Goal: Communication & Community: Ask a question

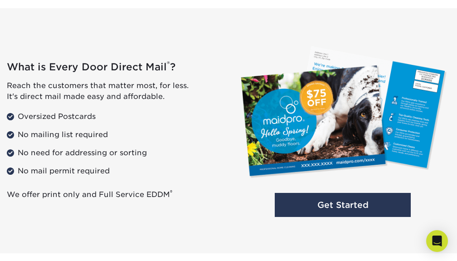
scroll to position [641, 0]
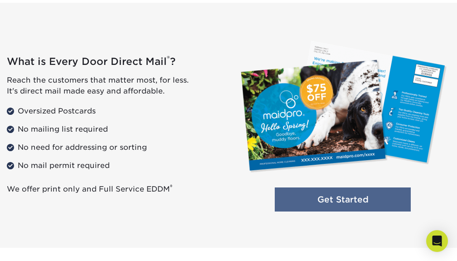
click at [313, 201] on link "Get Started" at bounding box center [343, 199] width 136 height 24
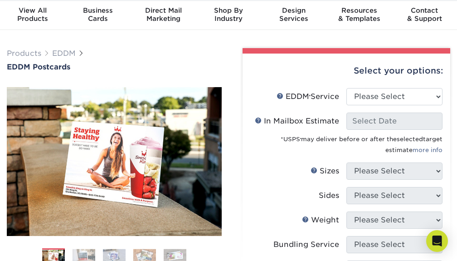
scroll to position [29, 0]
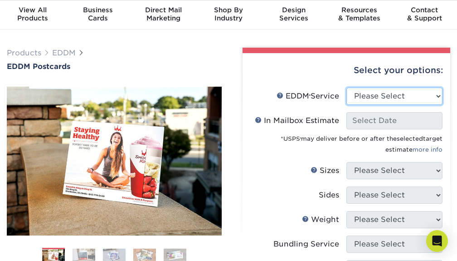
click at [419, 96] on select "Please Select Full Service Print Only" at bounding box center [394, 95] width 96 height 17
select select "full_service"
click at [346, 87] on select "Please Select Full Service Print Only" at bounding box center [394, 95] width 96 height 17
select select "-1"
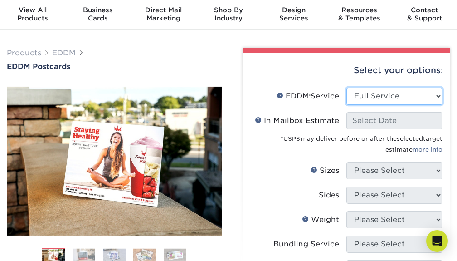
select select "-1"
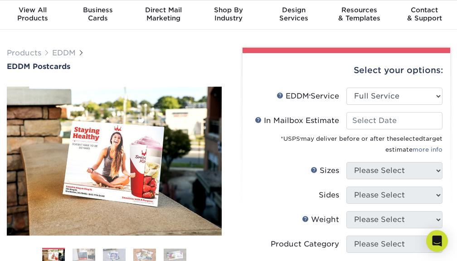
click at [398, 129] on div "*USPS ® may deliver before or after the selected target estimate more info" at bounding box center [346, 141] width 192 height 25
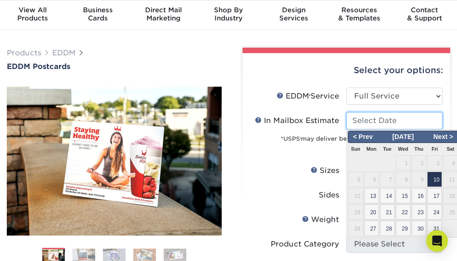
click at [396, 123] on input "In Mailbox Estimate Help In Mailbox Estimate" at bounding box center [394, 120] width 96 height 17
click at [374, 198] on span "13" at bounding box center [371, 195] width 15 height 15
type input "2025-10-13"
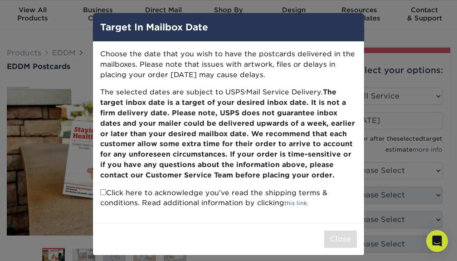
click at [102, 193] on input "checkbox" at bounding box center [103, 192] width 6 height 6
checkbox input "true"
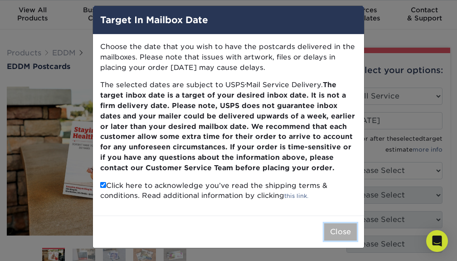
click at [341, 230] on button "Close" at bounding box center [340, 231] width 33 height 17
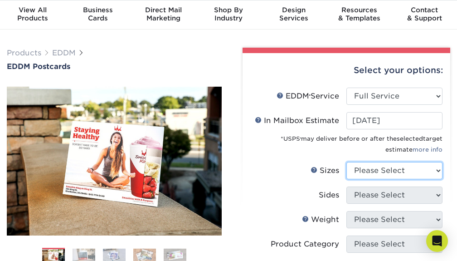
click at [396, 173] on select "Please Select 4.5" x 12" 6" x 12" 6.5" x 8" 6.5" x 9" 6.5" x 12" 7" x 8.5" 8" x…" at bounding box center [394, 170] width 96 height 17
select select "6.50x9.00"
click at [346, 162] on select "Please Select 4.5" x 12" 6" x 12" 6.5" x 8" 6.5" x 9" 6.5" x 12" 7" x 8.5" 8" x…" at bounding box center [394, 170] width 96 height 17
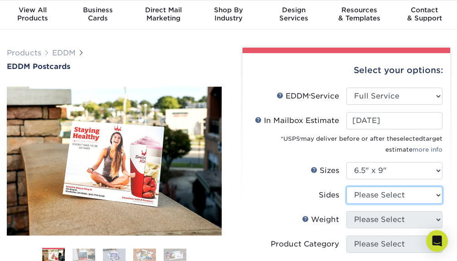
click at [400, 196] on select "Please Select Print Both Sides Print Front Only" at bounding box center [394, 194] width 96 height 17
select select "13abbda7-1d64-4f25-8bb2-c179b224825d"
click at [346, 186] on select "Please Select Print Both Sides Print Front Only" at bounding box center [394, 194] width 96 height 17
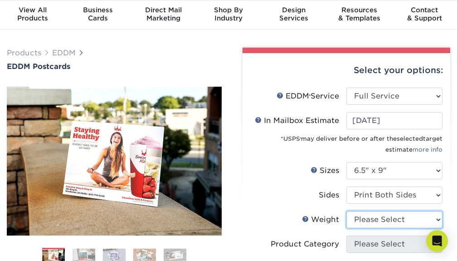
click at [397, 221] on select "Please Select 16PT 14PT" at bounding box center [394, 219] width 96 height 17
select select "14PT"
click at [346, 211] on select "Please Select 16PT 14PT" at bounding box center [394, 219] width 96 height 17
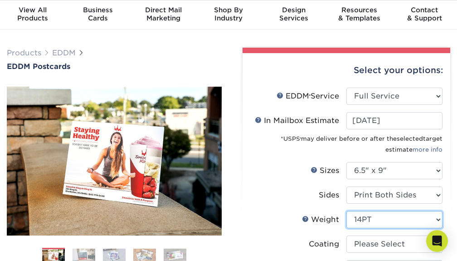
scroll to position [29, 0]
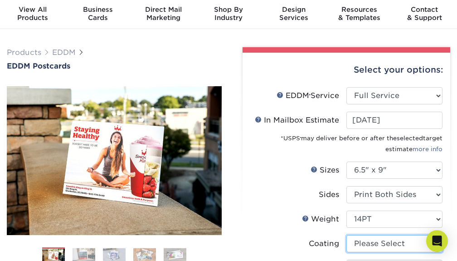
click at [378, 241] on select at bounding box center [394, 243] width 96 height 17
click at [346, 235] on select at bounding box center [394, 243] width 96 height 17
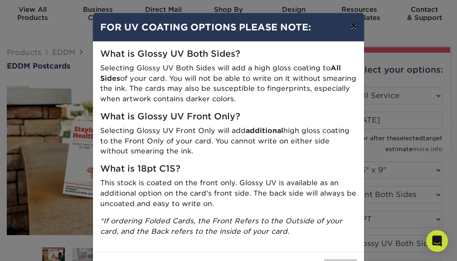
click at [357, 28] on button "×" at bounding box center [353, 25] width 21 height 25
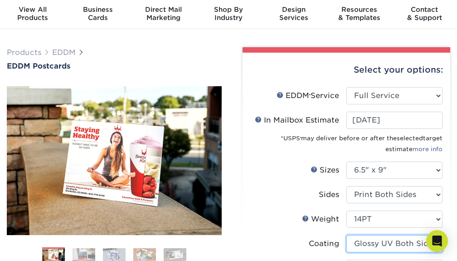
click at [377, 245] on select at bounding box center [394, 243] width 96 height 17
select select "121bb7b5-3b4d-429f-bd8d-bbf80e953313"
click at [346, 235] on select at bounding box center [394, 243] width 96 height 17
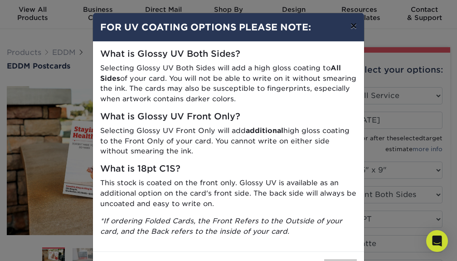
click at [355, 29] on button "×" at bounding box center [353, 25] width 21 height 25
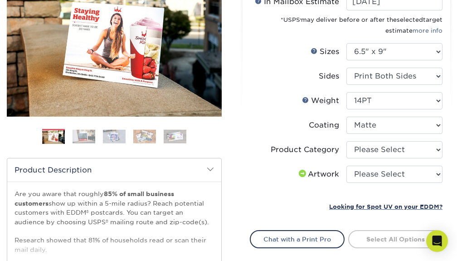
scroll to position [155, 0]
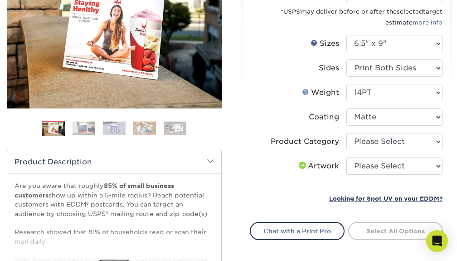
click at [307, 93] on link "Weight Help" at bounding box center [305, 91] width 7 height 7
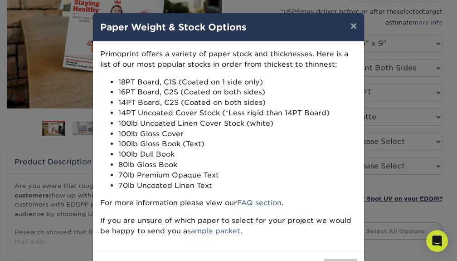
click at [408, 80] on div "× Paper Weight & Stock Options Primoprint offers a variety of paper stock and t…" at bounding box center [228, 130] width 457 height 261
click at [353, 26] on button "×" at bounding box center [353, 25] width 21 height 25
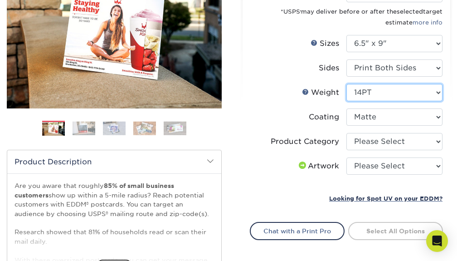
click at [439, 93] on select "Please Select 16PT 14PT" at bounding box center [394, 92] width 96 height 17
click at [346, 84] on select "Please Select 16PT 14PT" at bounding box center [394, 92] width 96 height 17
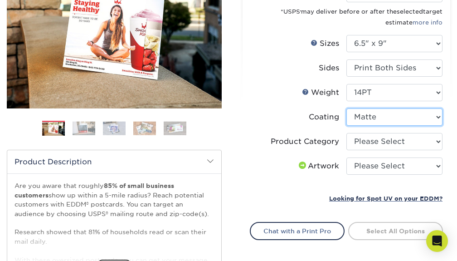
click at [436, 120] on select at bounding box center [394, 116] width 96 height 17
click at [346, 108] on select at bounding box center [394, 116] width 96 height 17
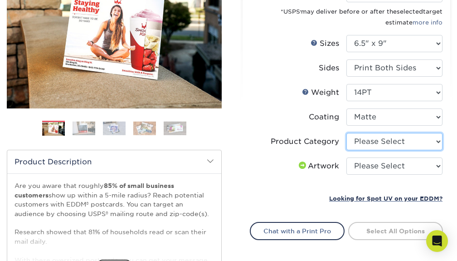
click at [413, 145] on select "Please Select Postcards" at bounding box center [394, 141] width 96 height 17
select select "9b7272e0-d6c8-4c3c-8e97-d3a1bcdab858"
click at [346, 133] on select "Please Select Postcards" at bounding box center [394, 141] width 96 height 17
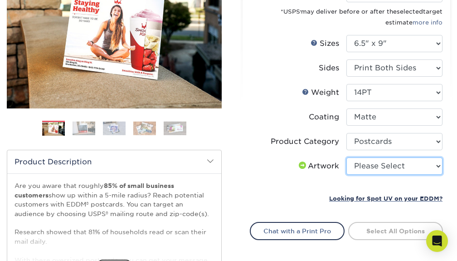
click at [412, 170] on select "Please Select I will upload files I need a design - $150" at bounding box center [394, 165] width 96 height 17
select select "upload"
click at [346, 157] on select "Please Select I will upload files I need a design - $150" at bounding box center [394, 165] width 96 height 17
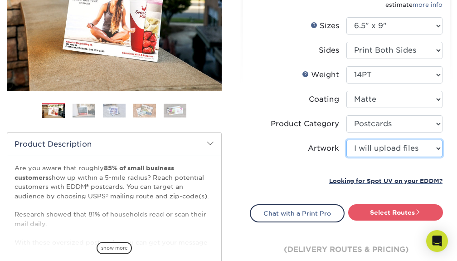
scroll to position [184, 0]
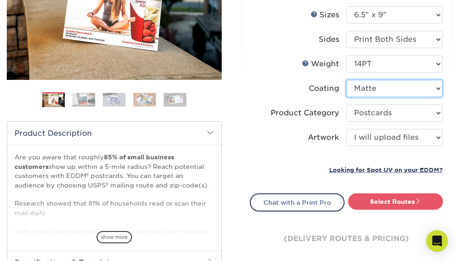
click at [437, 91] on select at bounding box center [394, 88] width 96 height 17
select select "ae367451-b2b8-45df-a344-0f05b6a12993"
click at [346, 80] on select at bounding box center [394, 88] width 96 height 17
select select "-1"
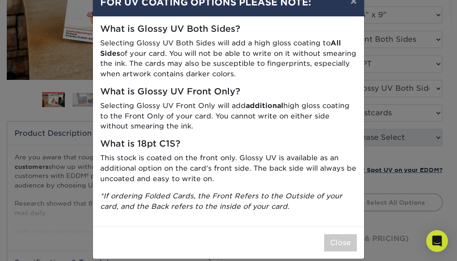
scroll to position [36, 0]
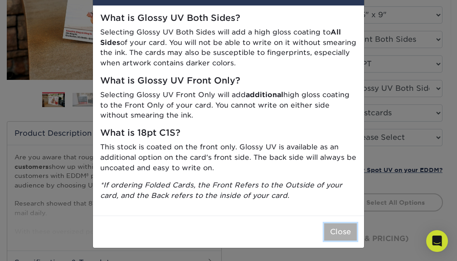
click at [341, 232] on button "Close" at bounding box center [340, 231] width 33 height 17
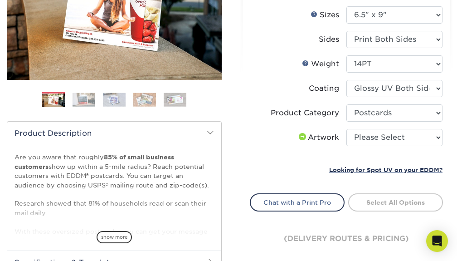
click at [271, 159] on li "Sets - 1 + Quantity per Set 100 – $134.00 250 – $186.00 500 – $207.00 1000 – $2…" at bounding box center [346, 158] width 192 height 11
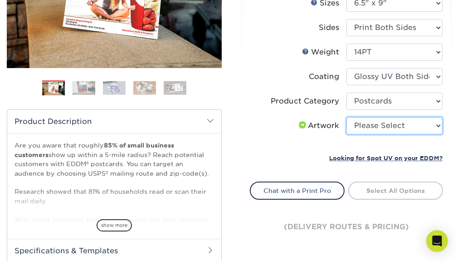
click at [435, 122] on select "Please Select I will upload files I need a design - $150" at bounding box center [394, 125] width 96 height 17
select select "upload"
click at [346, 117] on select "Please Select I will upload files I need a design - $150" at bounding box center [394, 125] width 96 height 17
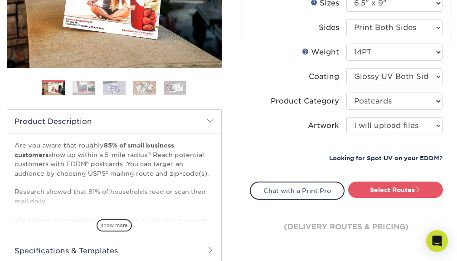
click at [342, 158] on small "Looking for Spot UV on your EDDM?" at bounding box center [385, 158] width 113 height 7
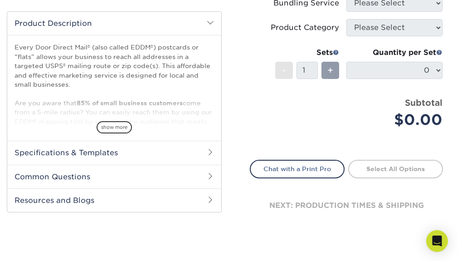
scroll to position [297, 0]
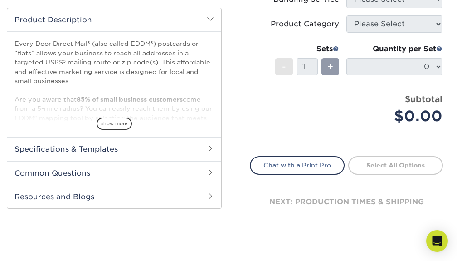
click at [201, 151] on h2 "Specifications & Templates" at bounding box center [114, 149] width 214 height 24
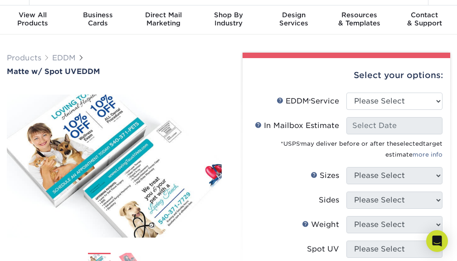
scroll to position [0, 0]
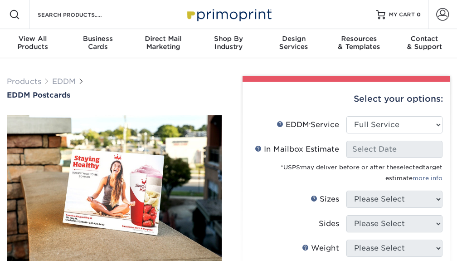
select select "full_service"
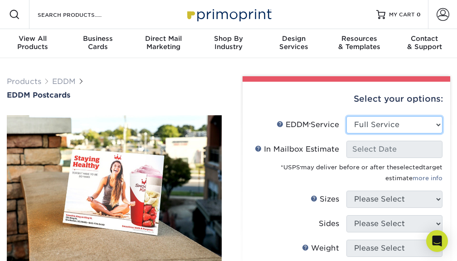
click at [376, 124] on select "Please Select Full Service Print Only" at bounding box center [394, 124] width 96 height 17
click at [346, 116] on select "Please Select Full Service Print Only" at bounding box center [394, 124] width 96 height 17
click at [436, 124] on select "Please Select Full Service Print Only" at bounding box center [394, 124] width 96 height 17
click at [346, 116] on select "Please Select Full Service Print Only" at bounding box center [394, 124] width 96 height 17
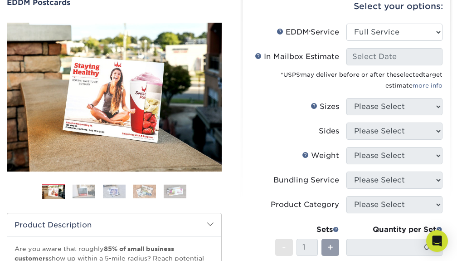
scroll to position [96, 0]
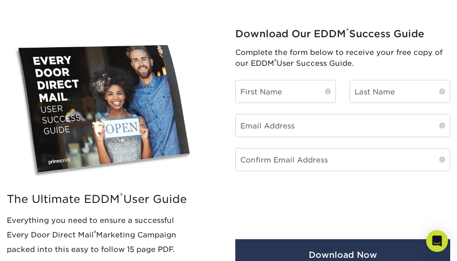
scroll to position [356, 0]
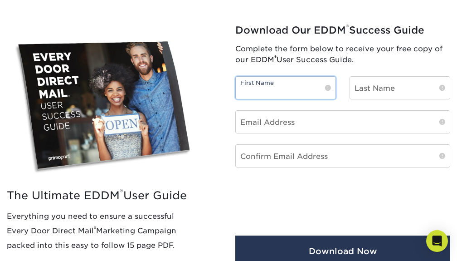
click at [275, 90] on input "text" at bounding box center [286, 88] width 100 height 22
type input "pam"
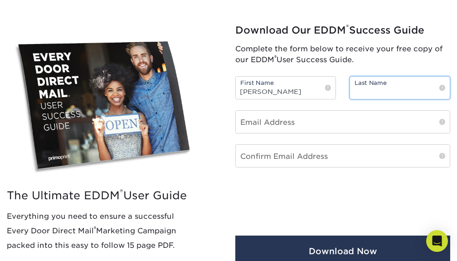
click at [405, 90] on input "text" at bounding box center [400, 88] width 100 height 22
type input "ouzts"
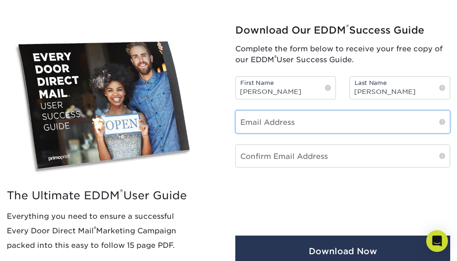
click at [352, 121] on input "email" at bounding box center [343, 122] width 214 height 22
type input "pmouzts@gmail.com"
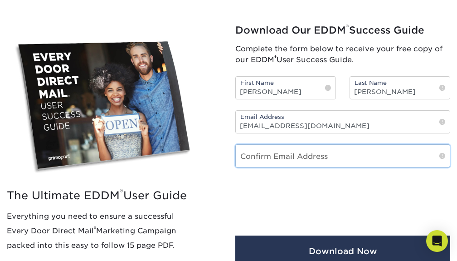
click at [287, 156] on input "email" at bounding box center [343, 156] width 214 height 22
type input "pmouzts@gmail.com"
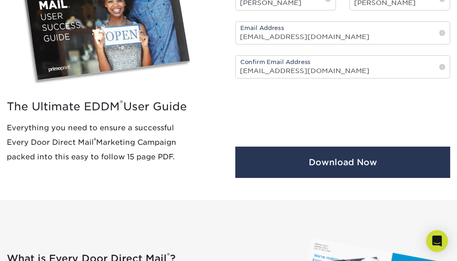
scroll to position [460, 0]
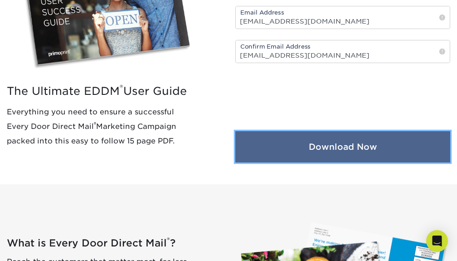
click at [323, 150] on button "Download Now" at bounding box center [342, 146] width 215 height 31
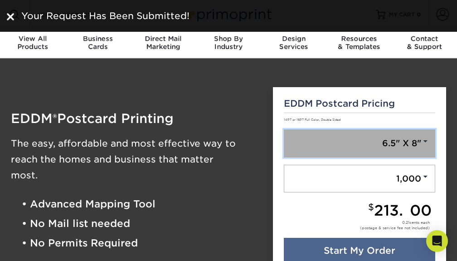
click at [349, 142] on link "6.5" X 8"" at bounding box center [360, 143] width 152 height 28
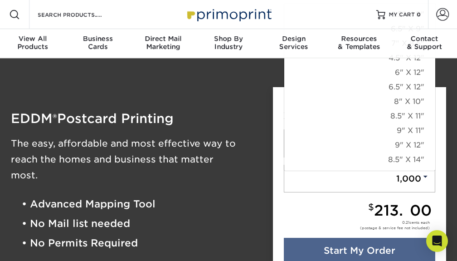
click at [242, 86] on div "EDDM ® Postcard Printing The easy, affordable and most effective way to reach t…" at bounding box center [135, 182] width 262 height 213
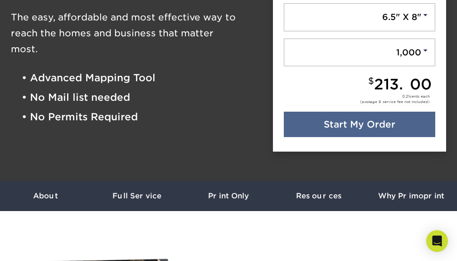
scroll to position [194, 0]
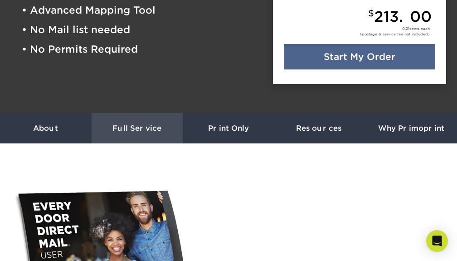
click at [156, 126] on h3 "Full Service" at bounding box center [138, 128] width 92 height 9
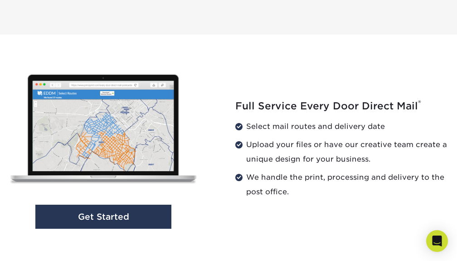
scroll to position [829, 0]
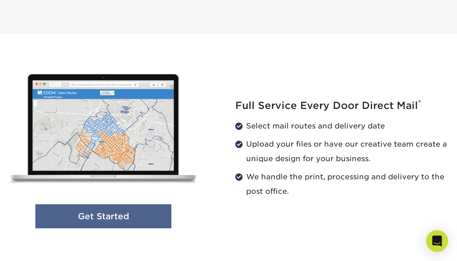
click at [124, 218] on link "Get Started" at bounding box center [103, 216] width 136 height 24
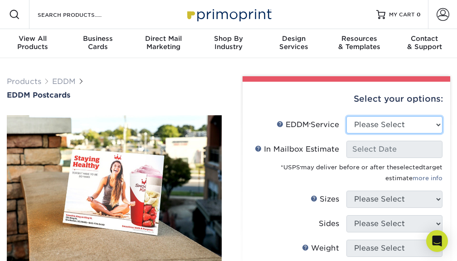
click at [379, 129] on select "Please Select Full Service Print Only" at bounding box center [394, 124] width 96 height 17
select select "full_service"
click at [346, 116] on select "Please Select Full Service Print Only" at bounding box center [394, 124] width 96 height 17
select select "-1"
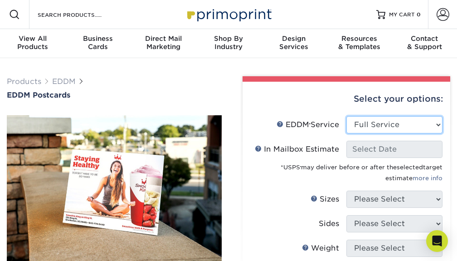
select select "-1"
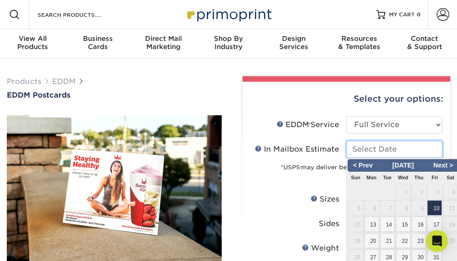
click at [379, 150] on input "In Mailbox Estimate Help In Mailbox Estimate" at bounding box center [394, 149] width 96 height 17
click at [373, 226] on span "13" at bounding box center [371, 223] width 15 height 15
type input "[DATE]"
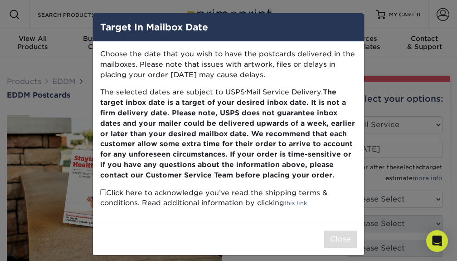
click at [104, 192] on input "checkbox" at bounding box center [103, 192] width 6 height 6
checkbox input "true"
click at [345, 240] on button "Close" at bounding box center [340, 238] width 33 height 17
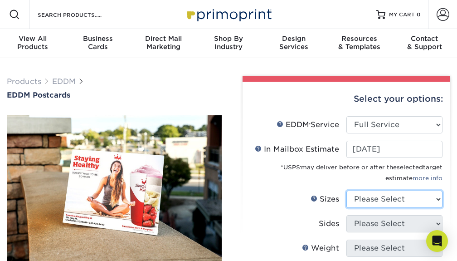
click at [380, 204] on select "Please Select 4.5" x 12" 6" x 12" 6.5" x 8" 6.5" x 9" 6.5" x 12" 7" x 8.5" 8" x…" at bounding box center [394, 198] width 96 height 17
select select "6.50x9.00"
click at [346, 190] on select "Please Select 4.5" x 12" 6" x 12" 6.5" x 8" 6.5" x 9" 6.5" x 12" 7" x 8.5" 8" x…" at bounding box center [394, 198] width 96 height 17
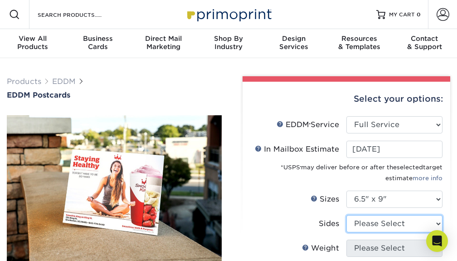
click at [390, 225] on select "Please Select Print Both Sides Print Front Only" at bounding box center [394, 223] width 96 height 17
select select "13abbda7-1d64-4f25-8bb2-c179b224825d"
click at [346, 215] on select "Please Select Print Both Sides Print Front Only" at bounding box center [394, 223] width 96 height 17
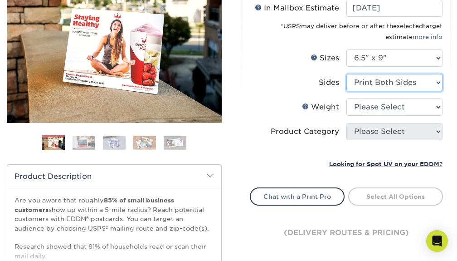
scroll to position [145, 0]
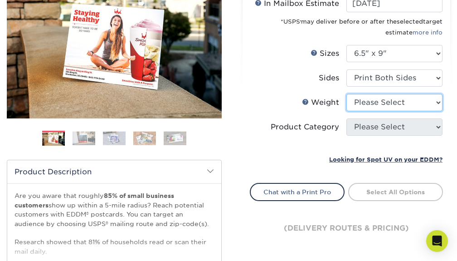
click at [398, 106] on select "Please Select 16PT 14PT" at bounding box center [394, 102] width 96 height 17
select select "14PT"
click at [346, 94] on select "Please Select 16PT 14PT" at bounding box center [394, 102] width 96 height 17
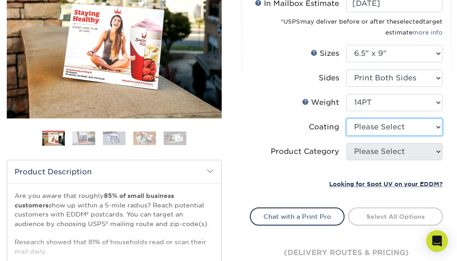
click at [388, 126] on select at bounding box center [394, 126] width 96 height 17
select select "121bb7b5-3b4d-429f-bd8d-bbf80e953313"
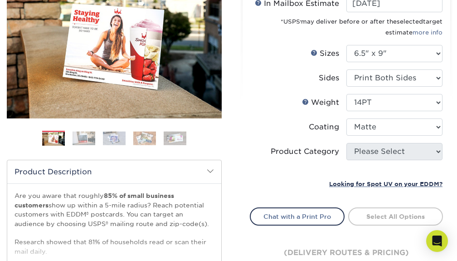
click at [346, 118] on select at bounding box center [394, 126] width 96 height 17
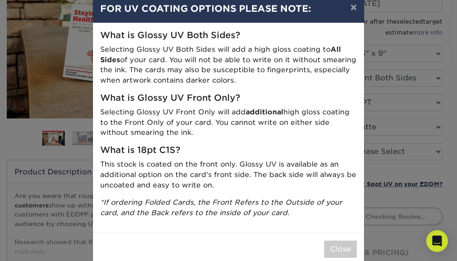
scroll to position [21, 0]
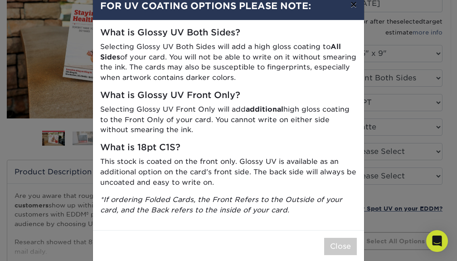
click at [354, 9] on button "×" at bounding box center [353, 4] width 21 height 25
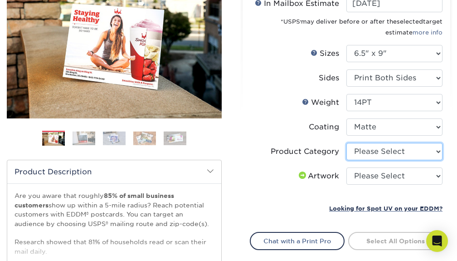
click at [366, 153] on select "Please Select Postcards" at bounding box center [394, 151] width 96 height 17
select select "9b7272e0-d6c8-4c3c-8e97-d3a1bcdab858"
click at [346, 143] on select "Please Select Postcards" at bounding box center [394, 151] width 96 height 17
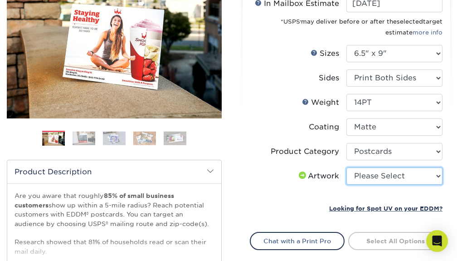
click at [368, 177] on select "Please Select I will upload files I need a design - $150" at bounding box center [394, 175] width 96 height 17
select select "upload"
click at [346, 167] on select "Please Select I will upload files I need a design - $150" at bounding box center [394, 175] width 96 height 17
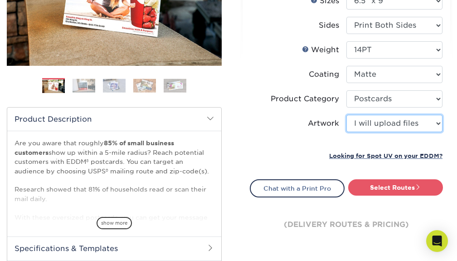
scroll to position [204, 0]
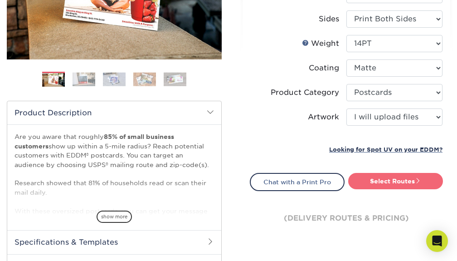
click at [392, 182] on link "Select Routes" at bounding box center [395, 181] width 95 height 16
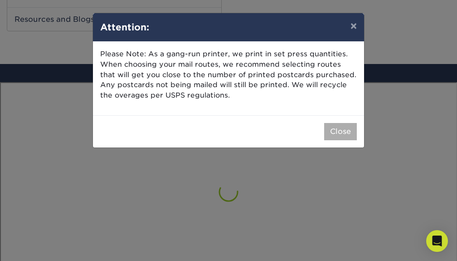
scroll to position [528, 0]
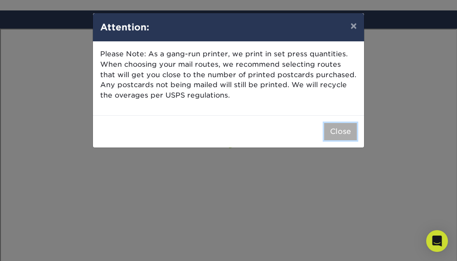
click at [339, 131] on button "Close" at bounding box center [340, 131] width 33 height 17
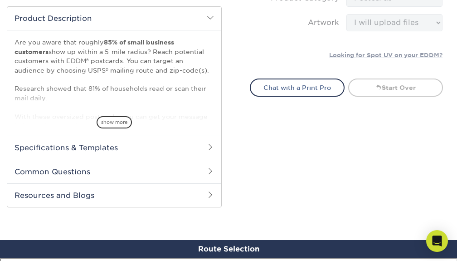
scroll to position [298, 0]
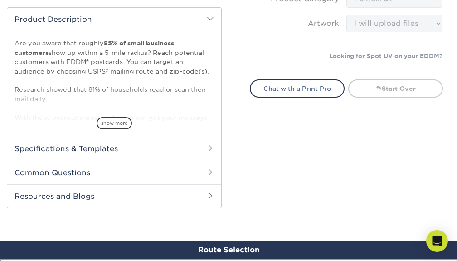
click at [204, 174] on h2 "Common Questions" at bounding box center [114, 172] width 214 height 24
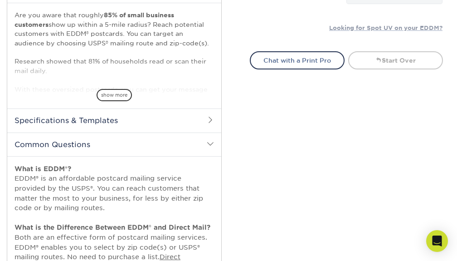
scroll to position [315, 0]
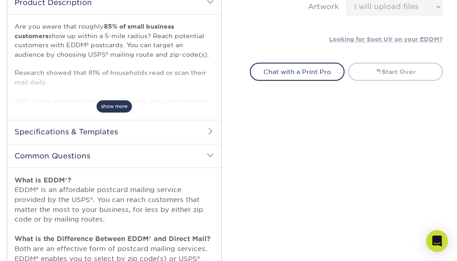
click at [118, 106] on span "show more" at bounding box center [114, 106] width 35 height 12
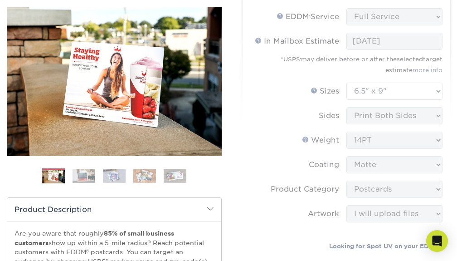
scroll to position [0, 0]
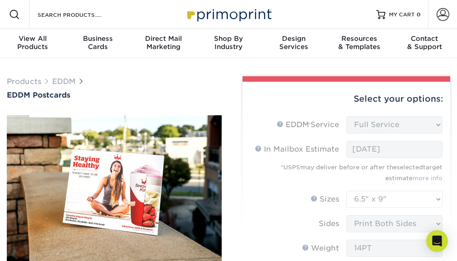
click at [326, 92] on div "Select your options:" at bounding box center [346, 99] width 193 height 34
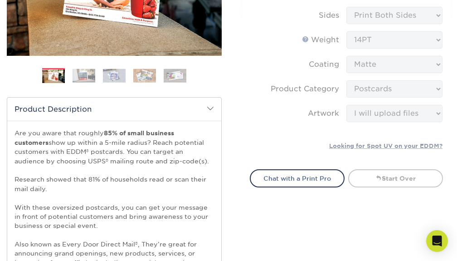
scroll to position [213, 0]
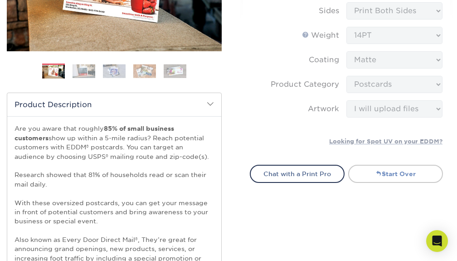
click at [382, 174] on link "Start Over" at bounding box center [395, 174] width 95 height 18
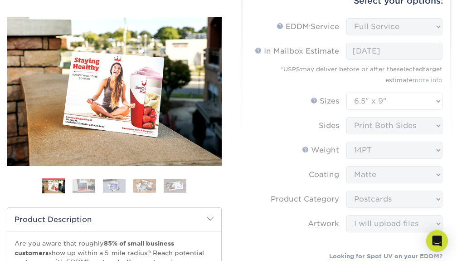
scroll to position [80, 0]
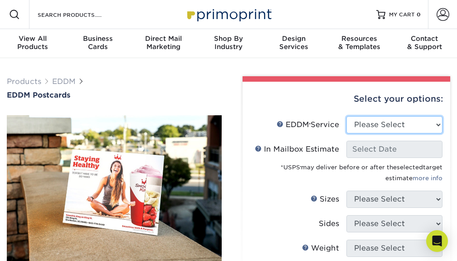
click at [436, 125] on select "Please Select Full Service Print Only" at bounding box center [394, 124] width 96 height 17
select select "full_service"
click at [346, 116] on select "Please Select Full Service Print Only" at bounding box center [394, 124] width 96 height 17
select select "-1"
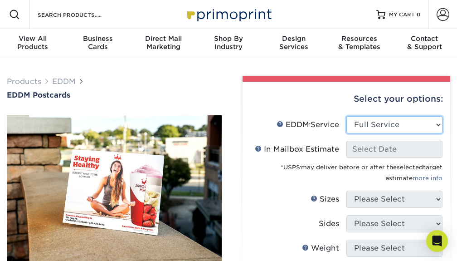
select select "-1"
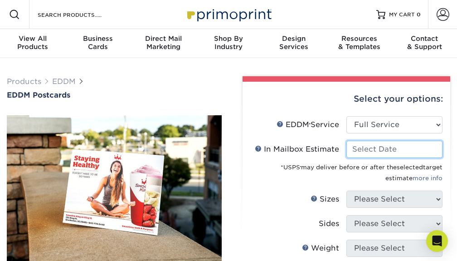
click at [398, 152] on input "In Mailbox Estimate Help In Mailbox Estimate" at bounding box center [394, 149] width 96 height 17
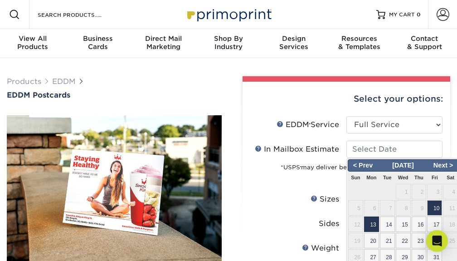
click at [373, 225] on span "13" at bounding box center [371, 223] width 15 height 15
type input "[DATE]"
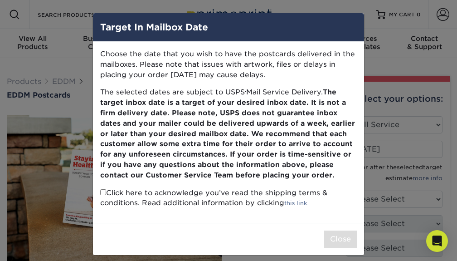
click at [104, 193] on input "checkbox" at bounding box center [103, 192] width 6 height 6
checkbox input "true"
click at [334, 247] on button "Close" at bounding box center [340, 238] width 33 height 17
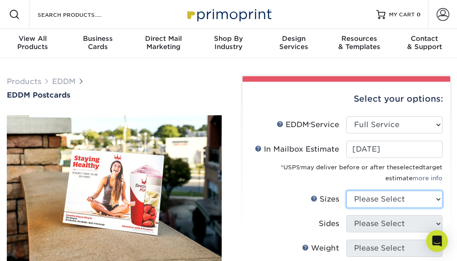
click at [383, 202] on select "Please Select 4.5" x 12" 6" x 12" 6.5" x 8" 6.5" x 9" 6.5" x 12" 7" x 8.5" 8" x…" at bounding box center [394, 198] width 96 height 17
select select "6.50x9.00"
click at [346, 190] on select "Please Select 4.5" x 12" 6" x 12" 6.5" x 8" 6.5" x 9" 6.5" x 12" 7" x 8.5" 8" x…" at bounding box center [394, 198] width 96 height 17
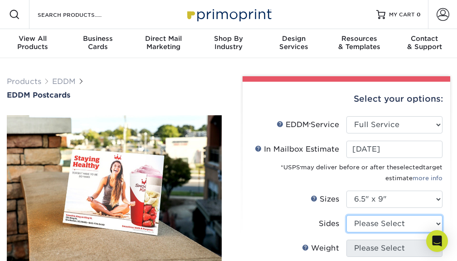
click at [390, 227] on select "Please Select Print Both Sides Print Front Only" at bounding box center [394, 223] width 96 height 17
select select "13abbda7-1d64-4f25-8bb2-c179b224825d"
click at [346, 215] on select "Please Select Print Both Sides Print Front Only" at bounding box center [394, 223] width 96 height 17
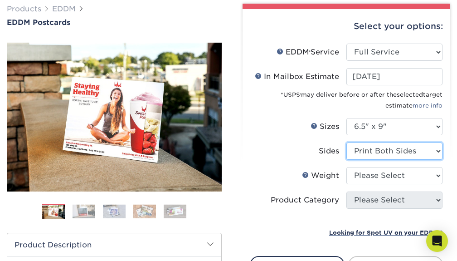
scroll to position [76, 0]
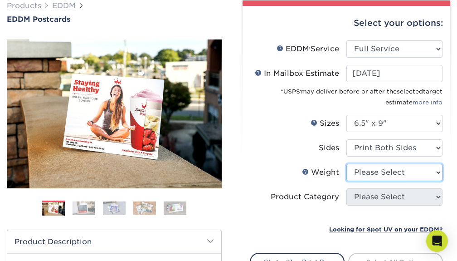
click at [379, 172] on select "Please Select 16PT 14PT" at bounding box center [394, 172] width 96 height 17
select select "14PT"
click at [346, 164] on select "Please Select 16PT 14PT" at bounding box center [394, 172] width 96 height 17
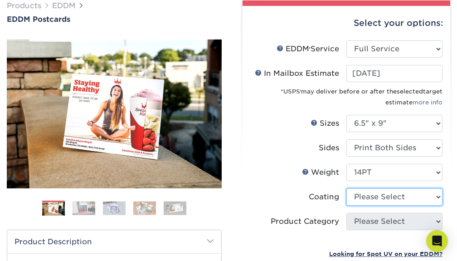
click at [377, 197] on select at bounding box center [394, 196] width 96 height 17
click at [346, 188] on select at bounding box center [394, 196] width 96 height 17
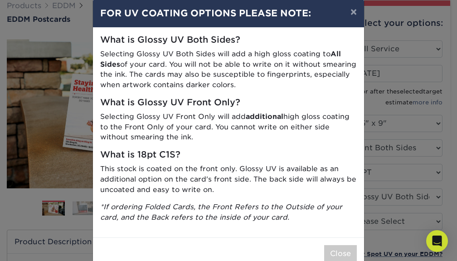
scroll to position [36, 0]
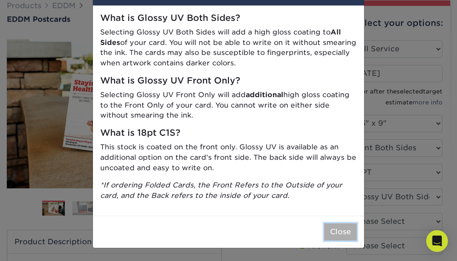
click at [339, 231] on button "Close" at bounding box center [340, 231] width 33 height 17
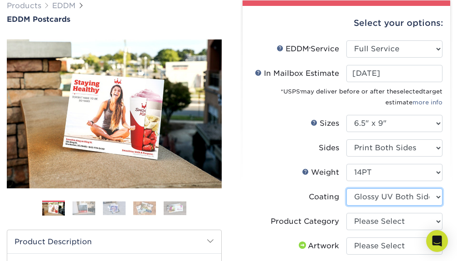
click at [394, 196] on select at bounding box center [394, 196] width 96 height 17
select select "121bb7b5-3b4d-429f-bd8d-bbf80e953313"
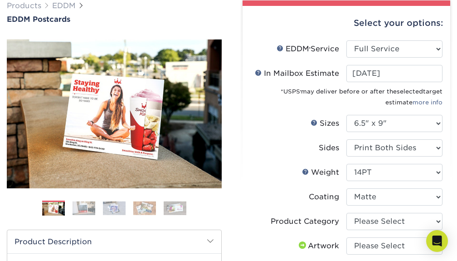
click at [346, 188] on select at bounding box center [394, 196] width 96 height 17
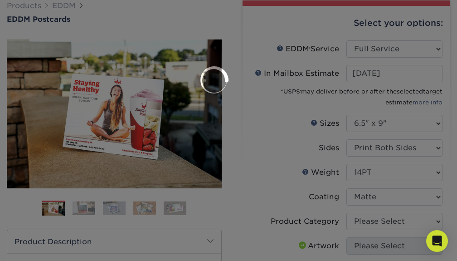
scroll to position [0, 0]
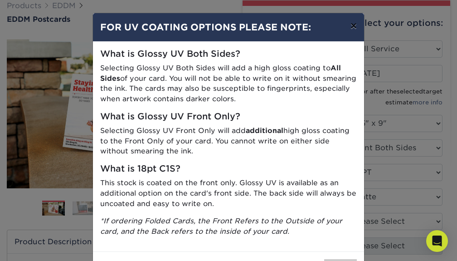
click at [354, 30] on button "×" at bounding box center [353, 25] width 21 height 25
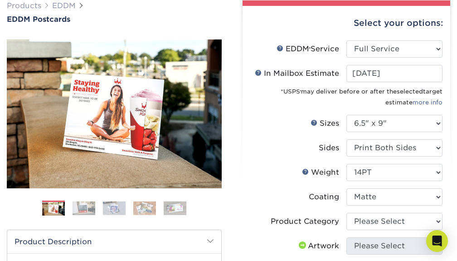
click at [279, 200] on label "Coating" at bounding box center [298, 196] width 96 height 17
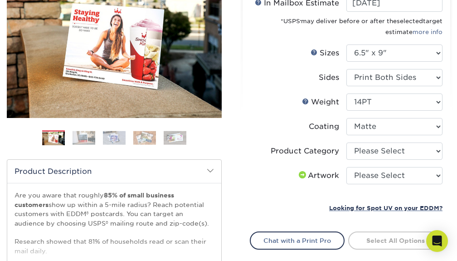
scroll to position [148, 0]
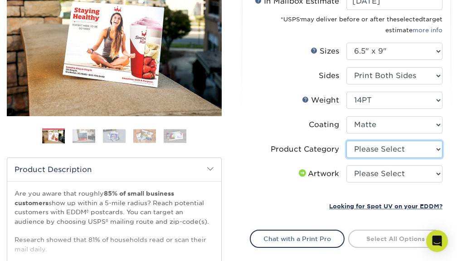
click at [392, 150] on select "Please Select Postcards" at bounding box center [394, 149] width 96 height 17
select select "9b7272e0-d6c8-4c3c-8e97-d3a1bcdab858"
click at [346, 141] on select "Please Select Postcards" at bounding box center [394, 149] width 96 height 17
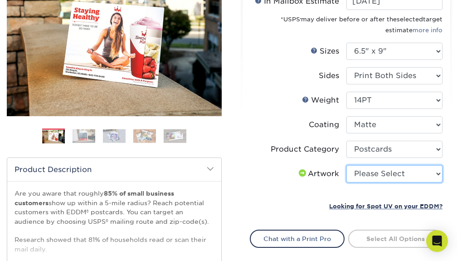
click at [386, 174] on select "Please Select I will upload files I need a design - $150" at bounding box center [394, 173] width 96 height 17
select select "upload"
click at [346, 165] on select "Please Select I will upload files I need a design - $150" at bounding box center [394, 173] width 96 height 17
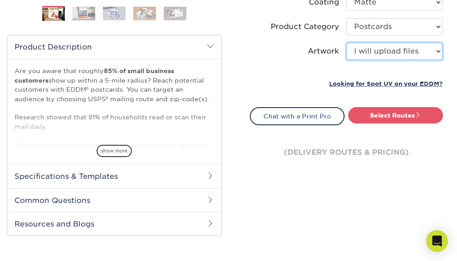
scroll to position [274, 0]
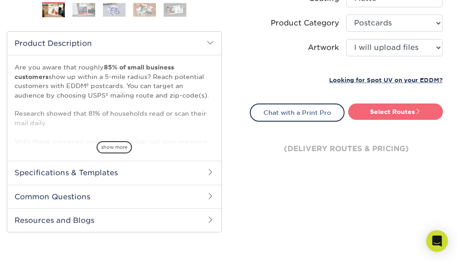
click at [396, 114] on link "Select Routes" at bounding box center [395, 111] width 95 height 16
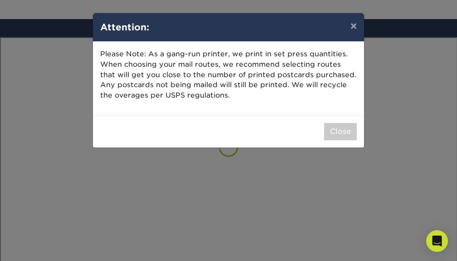
scroll to position [528, 0]
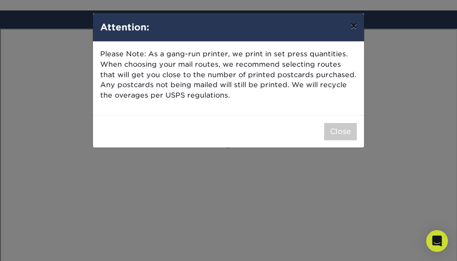
click at [354, 28] on button "×" at bounding box center [353, 25] width 21 height 25
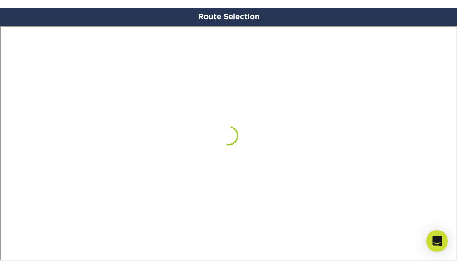
scroll to position [532, 0]
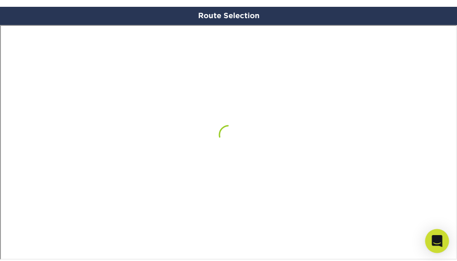
click at [440, 243] on icon "Open Intercom Messenger" at bounding box center [436, 241] width 10 height 12
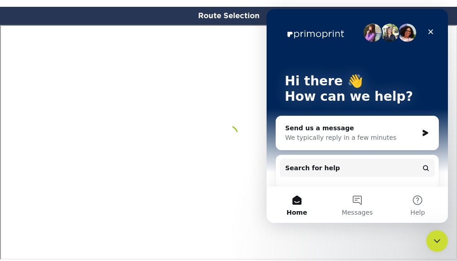
scroll to position [0, 0]
click at [425, 133] on icon "Intercom messenger" at bounding box center [424, 133] width 5 height 6
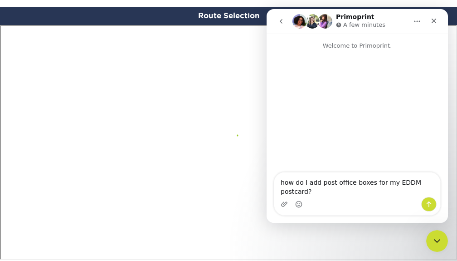
type textarea "how do I add post office boxes for my EDDM postcard?"
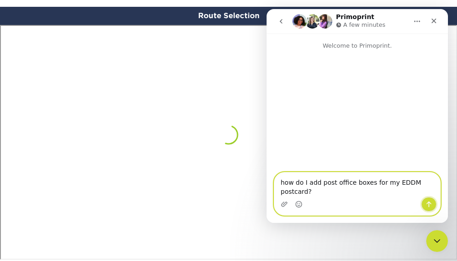
click at [430, 207] on icon "Send a message…" at bounding box center [428, 203] width 7 height 7
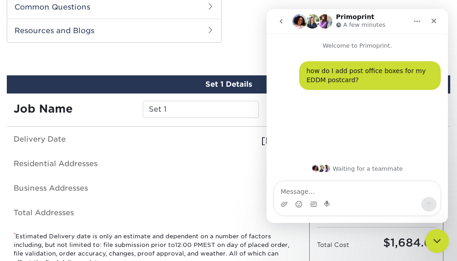
scroll to position [461, 0]
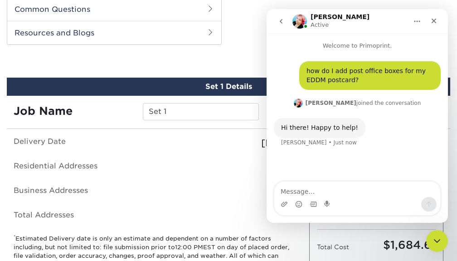
click at [188, 185] on div "100" at bounding box center [229, 192] width 148 height 14
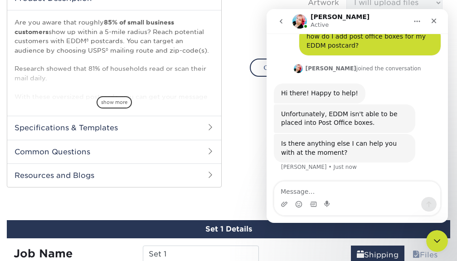
scroll to position [34, 0]
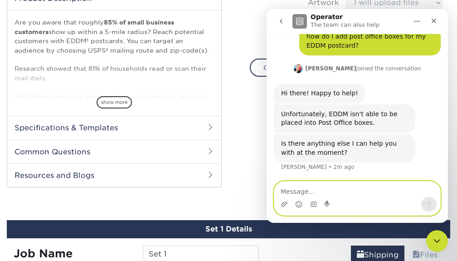
click at [322, 195] on textarea "Message…" at bounding box center [357, 188] width 166 height 15
type textarea "W"
drag, startPoint x: 411, startPoint y: 191, endPoint x: 281, endPoint y: 191, distance: 130.5
click at [281, 191] on textarea "So I would need to use Direct Mail instead?" at bounding box center [357, 188] width 166 height 15
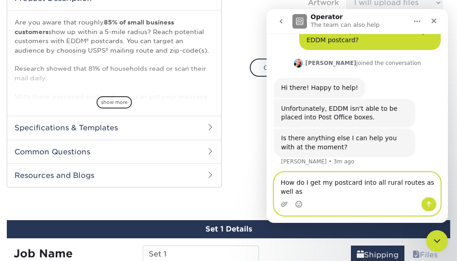
scroll to position [44, 0]
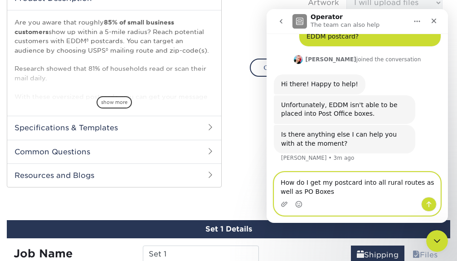
type textarea "How do I get my postcard into all rural routes as well as PO Boxes?"
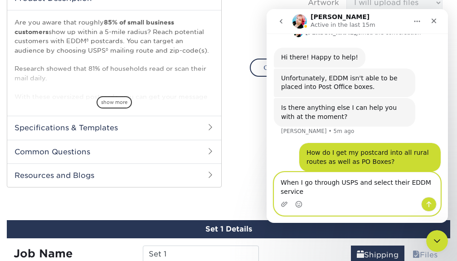
scroll to position [79, 0]
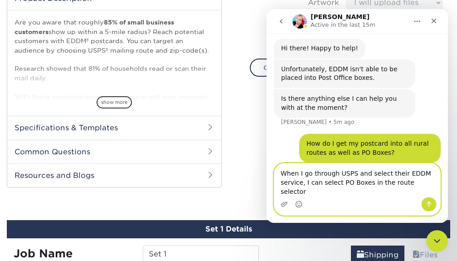
click at [353, 182] on textarea "When I go through USPS and select their EDDM service, I can select PO Boxes in …" at bounding box center [357, 180] width 166 height 34
click at [428, 190] on textarea "When I go through [DOMAIN_NAME] and select their EDDM service, I can select PO …" at bounding box center [357, 180] width 166 height 34
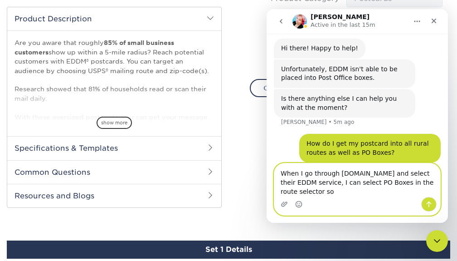
scroll to position [88, 0]
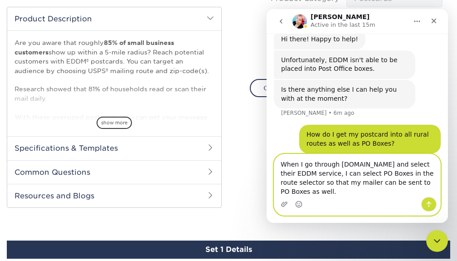
type textarea "When I go through [DOMAIN_NAME] and select their EDDM service, I can select PO …"
click at [431, 203] on icon "Send a message…" at bounding box center [428, 203] width 7 height 7
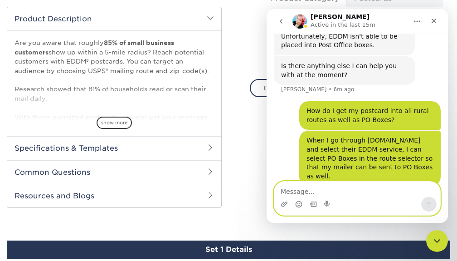
scroll to position [117, 0]
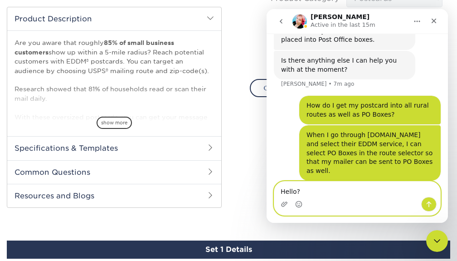
type textarea "Hello?"
click at [427, 206] on icon "Send a message…" at bounding box center [428, 203] width 7 height 7
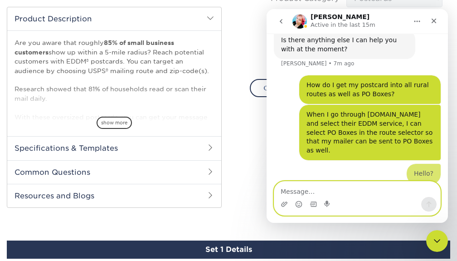
scroll to position [138, 0]
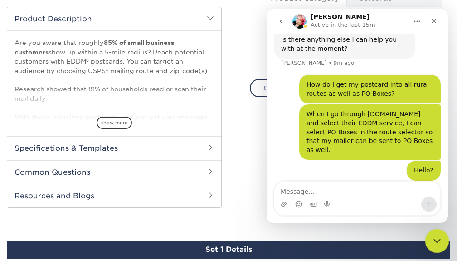
click at [435, 241] on icon "Close Intercom Messenger" at bounding box center [435, 240] width 6 height 4
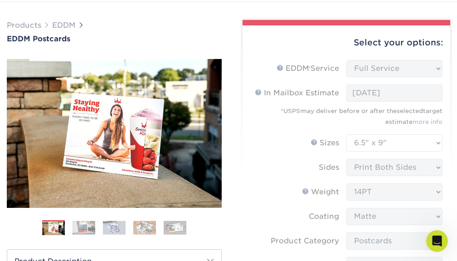
scroll to position [44, 0]
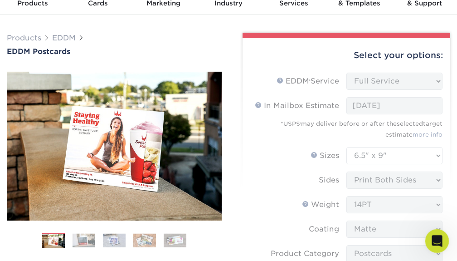
click at [432, 242] on icon "Open Intercom Messenger" at bounding box center [435, 239] width 15 height 15
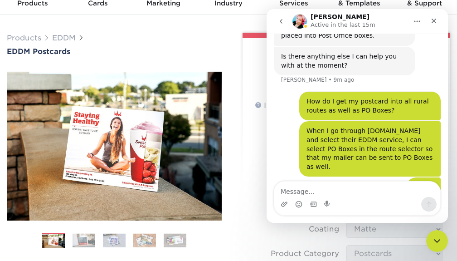
scroll to position [138, 0]
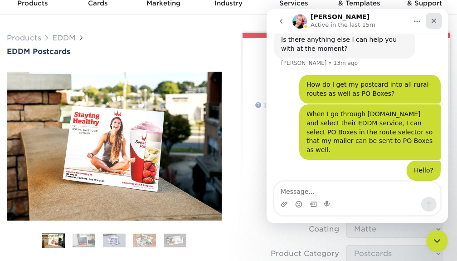
click at [431, 23] on icon "Close" at bounding box center [433, 20] width 7 height 7
